Goal: Check status

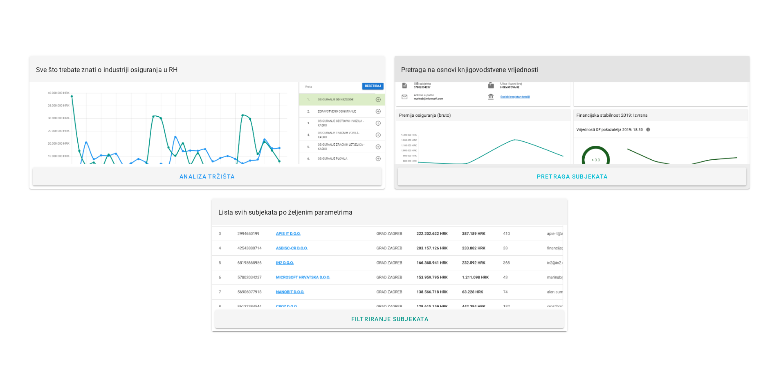
click at [472, 113] on div at bounding box center [573, 123] width 356 height 82
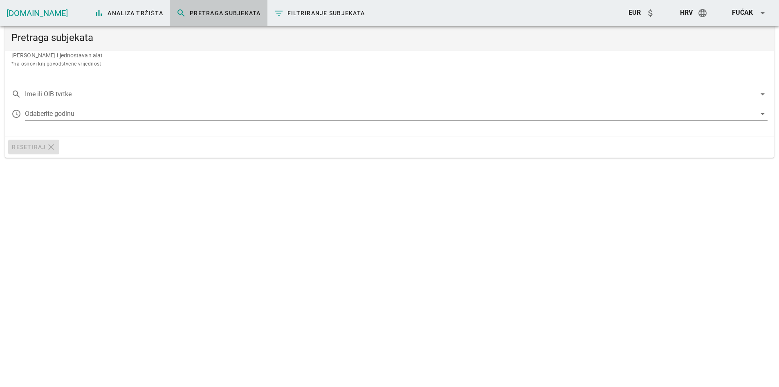
click at [51, 90] on input "Ime ili OIB tvrtke" at bounding box center [390, 94] width 731 height 13
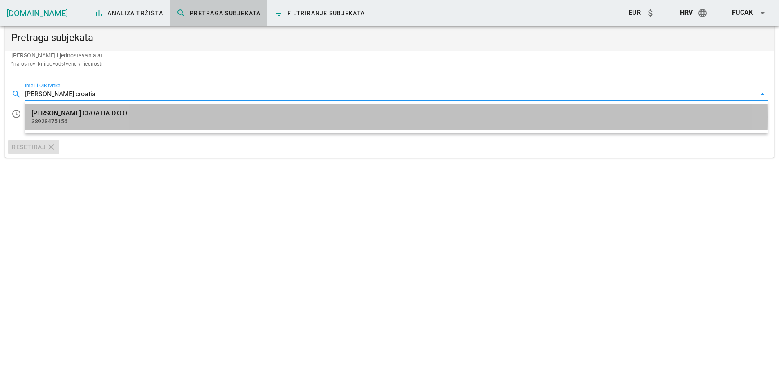
click at [84, 116] on div "[PERSON_NAME] CROATIA D.O.O." at bounding box center [397, 113] width 730 height 8
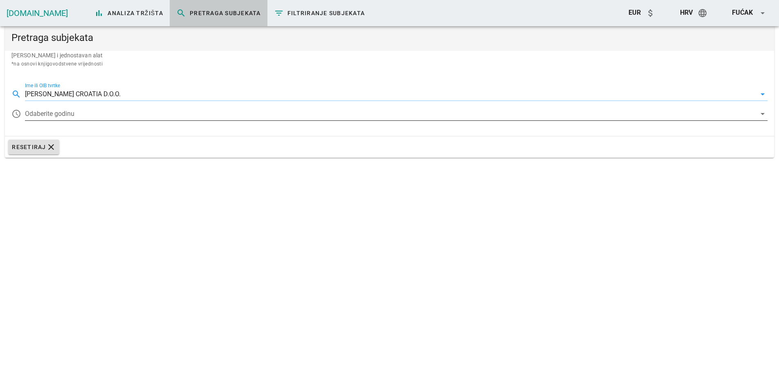
type input "[PERSON_NAME] CROATIA D.O.O."
click at [77, 115] on div at bounding box center [390, 113] width 731 height 13
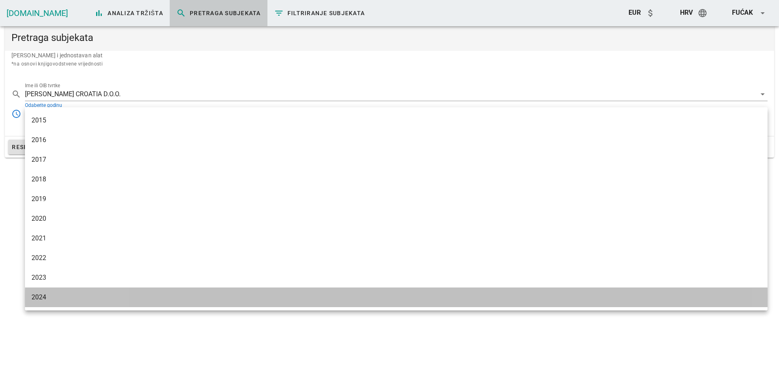
click at [47, 295] on div "2024" at bounding box center [397, 297] width 730 height 8
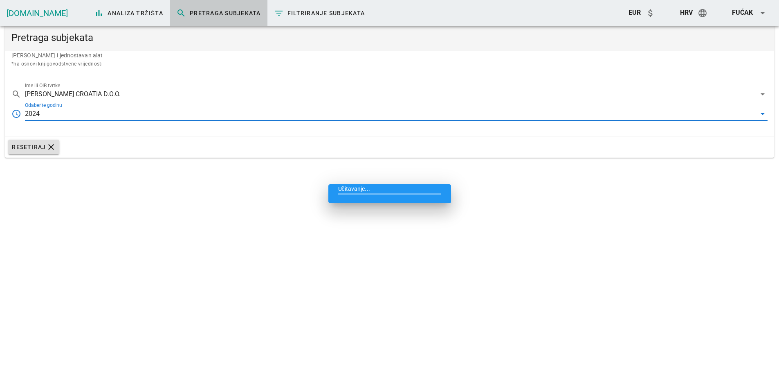
drag, startPoint x: 113, startPoint y: 118, endPoint x: 116, endPoint y: 113, distance: 5.9
click at [115, 114] on div "2024" at bounding box center [390, 113] width 731 height 13
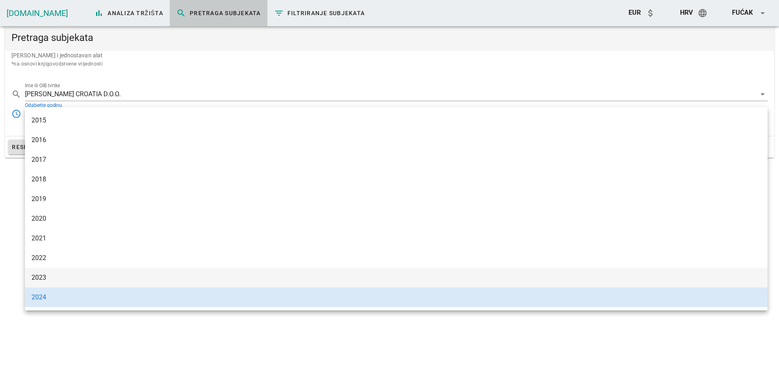
click at [38, 280] on div "2023" at bounding box center [397, 277] width 730 height 8
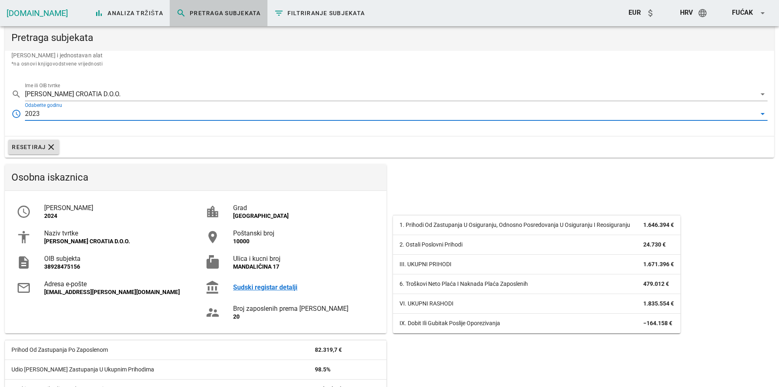
click at [104, 113] on div "2023" at bounding box center [390, 113] width 731 height 13
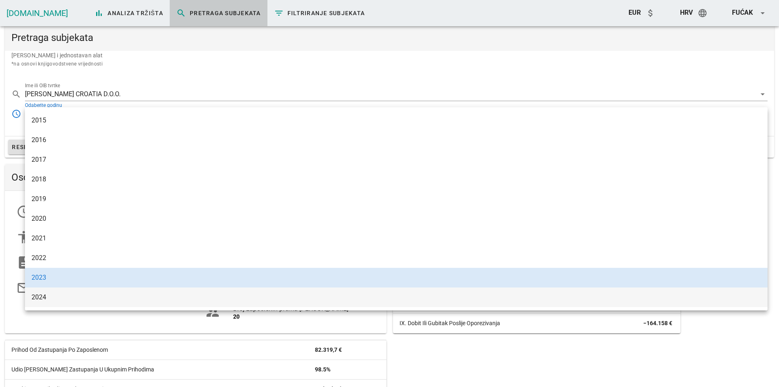
click at [43, 295] on div "2024" at bounding box center [397, 297] width 730 height 8
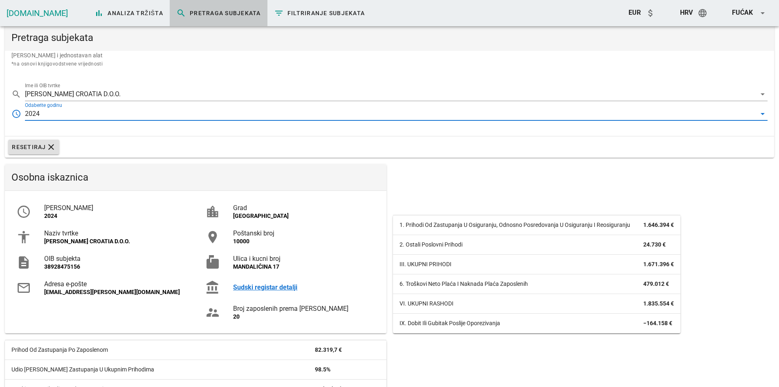
click at [210, 114] on div "2024" at bounding box center [390, 113] width 731 height 13
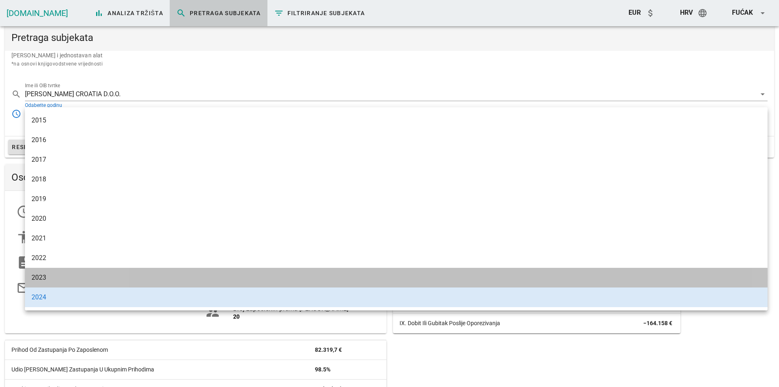
click at [53, 279] on div "2023" at bounding box center [397, 277] width 730 height 8
